Goal: Transaction & Acquisition: Subscribe to service/newsletter

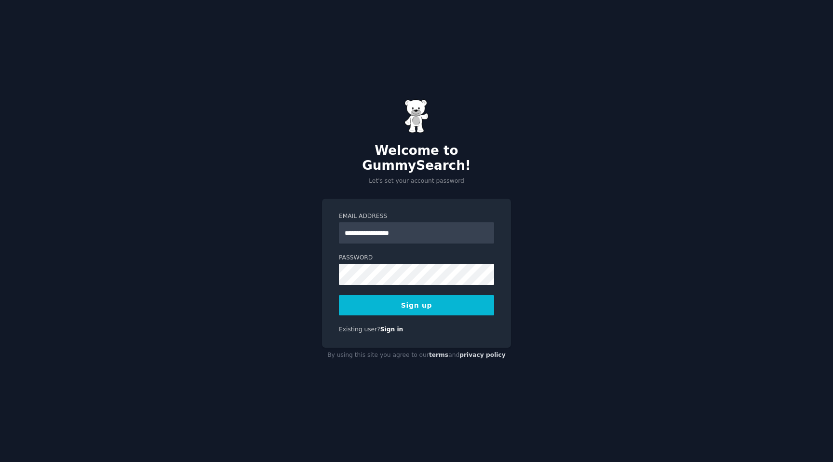
type input "**********"
click at [339, 295] on button "Sign up" at bounding box center [416, 305] width 155 height 20
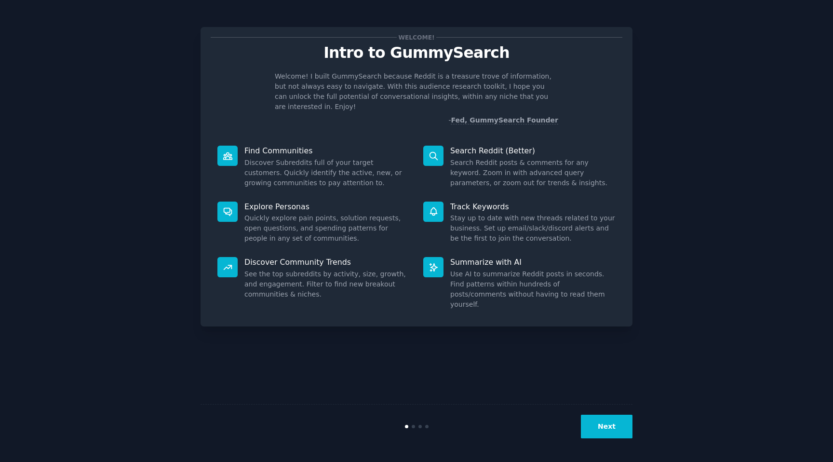
click at [598, 422] on button "Next" at bounding box center [607, 426] width 52 height 24
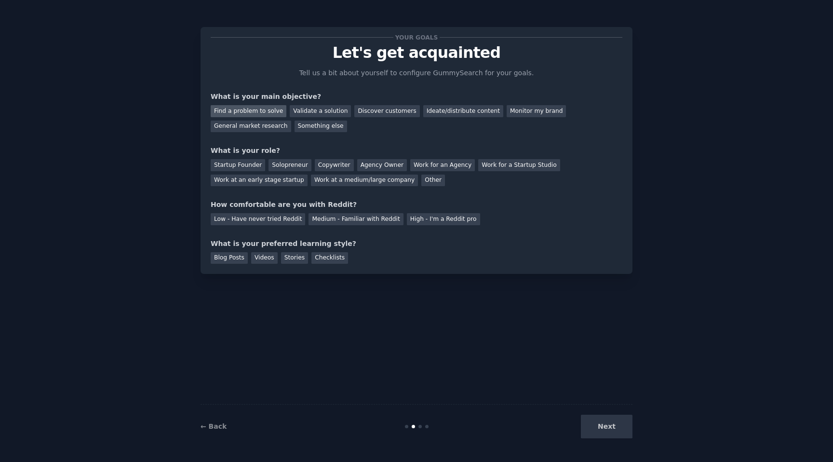
click at [254, 109] on div "Find a problem to solve" at bounding box center [249, 111] width 76 height 12
click at [309, 109] on div "Validate a solution" at bounding box center [320, 111] width 61 height 12
click at [258, 109] on div "Find a problem to solve" at bounding box center [249, 111] width 76 height 12
click at [378, 178] on div "Work at a medium/large company" at bounding box center [364, 180] width 107 height 12
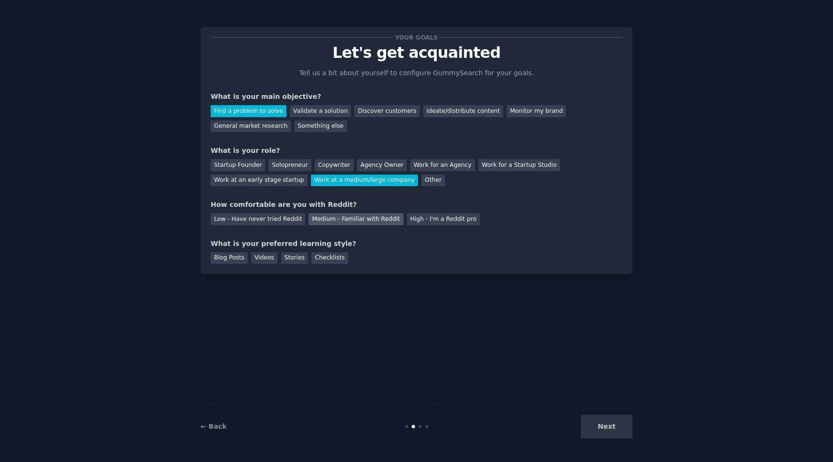
click at [376, 215] on div "Medium - Familiar with Reddit" at bounding box center [355, 219] width 94 height 12
click at [230, 255] on div "Blog Posts" at bounding box center [229, 258] width 37 height 12
click at [253, 255] on div "Videos" at bounding box center [264, 258] width 26 height 12
click at [208, 260] on div "Your goals Let's get acquainted Tell us a bit about yourself to configure Gummy…" at bounding box center [416, 150] width 432 height 247
click at [229, 259] on div "Blog Posts" at bounding box center [229, 258] width 37 height 12
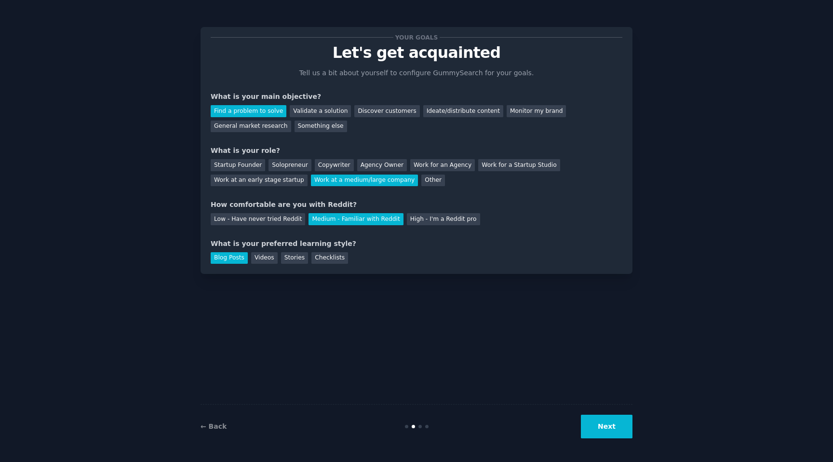
click at [599, 431] on button "Next" at bounding box center [607, 426] width 52 height 24
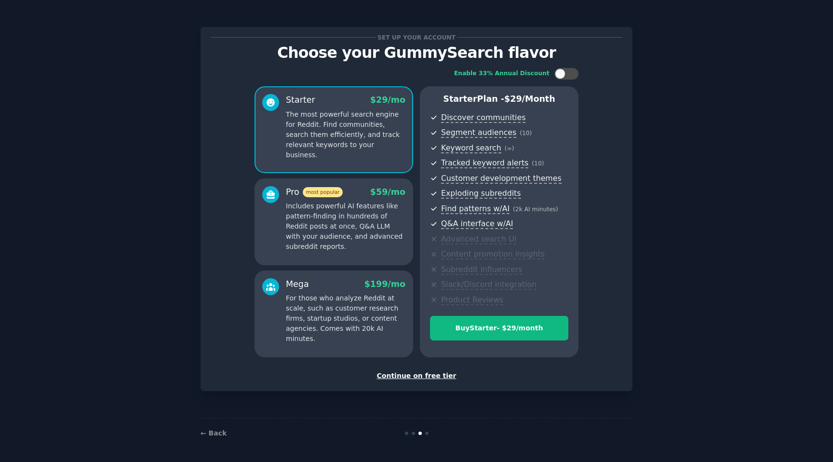
click at [415, 375] on div "Continue on free tier" at bounding box center [416, 375] width 411 height 10
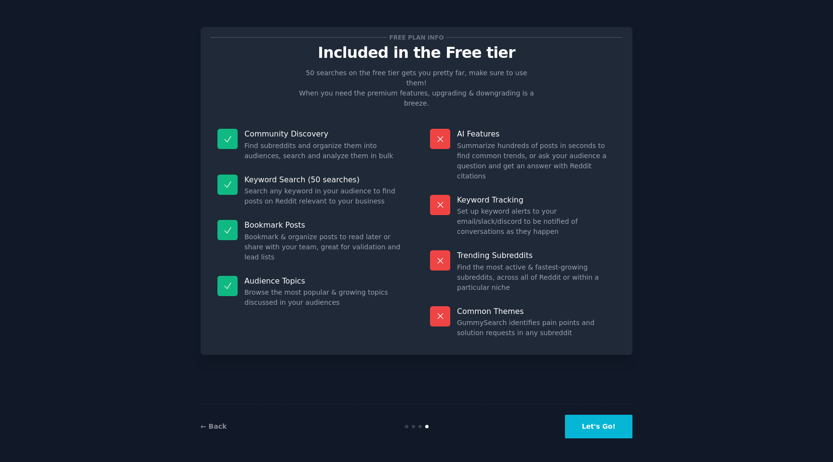
click at [596, 420] on button "Let's Go!" at bounding box center [598, 426] width 67 height 24
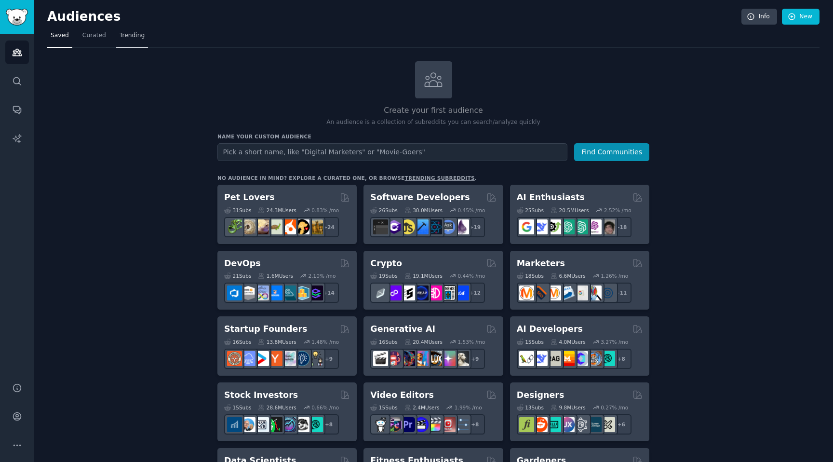
click at [125, 39] on span "Trending" at bounding box center [131, 35] width 25 height 9
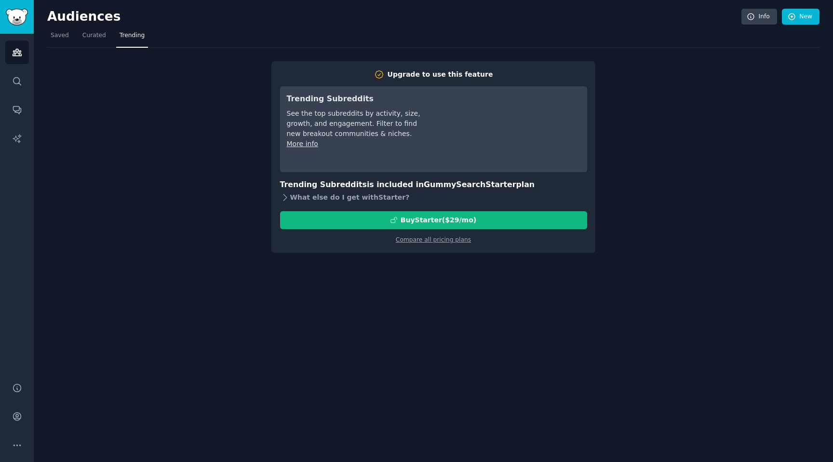
click at [304, 199] on div "What else do I get with Starter ?" at bounding box center [433, 197] width 307 height 13
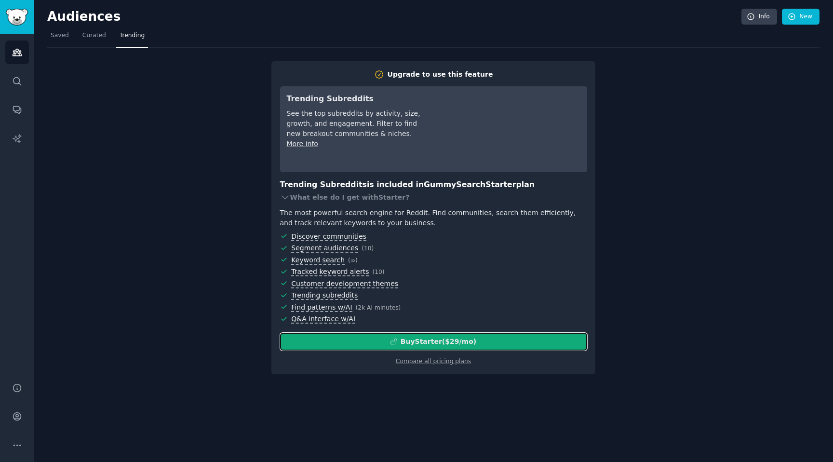
click at [429, 333] on button "Buy Starter ($ 29 /mo )" at bounding box center [433, 341] width 307 height 18
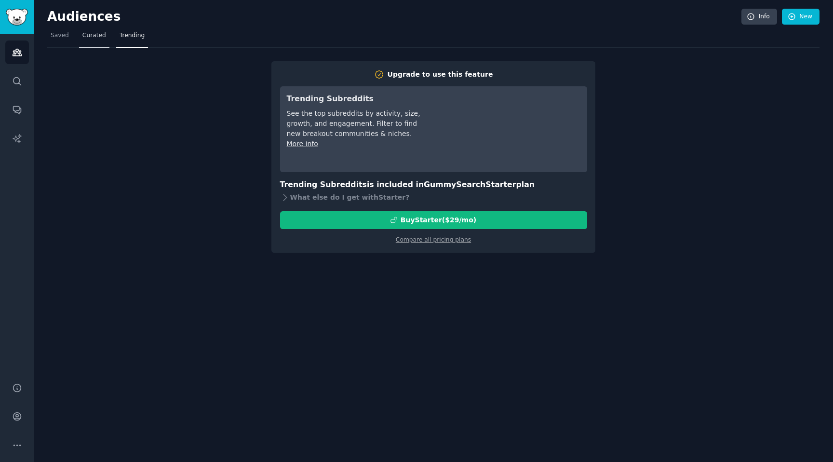
click at [90, 40] on link "Curated" at bounding box center [94, 38] width 30 height 20
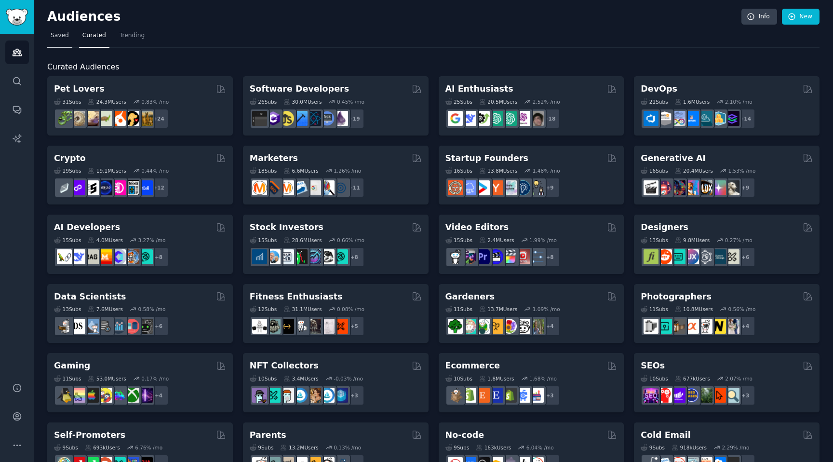
click at [49, 41] on link "Saved" at bounding box center [59, 38] width 25 height 20
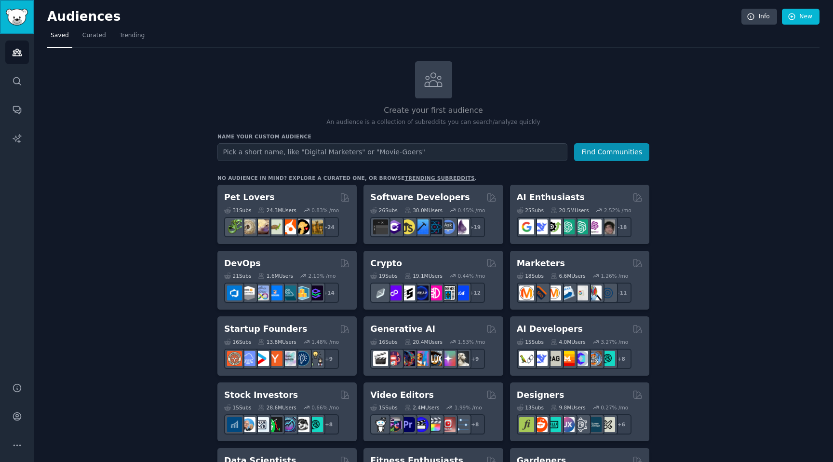
click at [7, 7] on link "Sidebar" at bounding box center [17, 17] width 34 height 34
